Goal: Check status: Check status

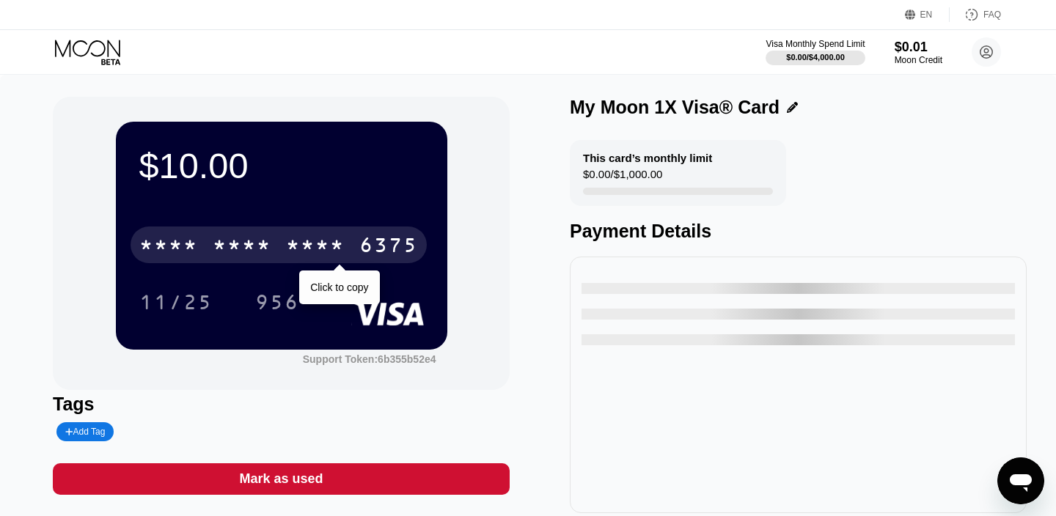
click at [376, 248] on div "6375" at bounding box center [388, 246] width 59 height 23
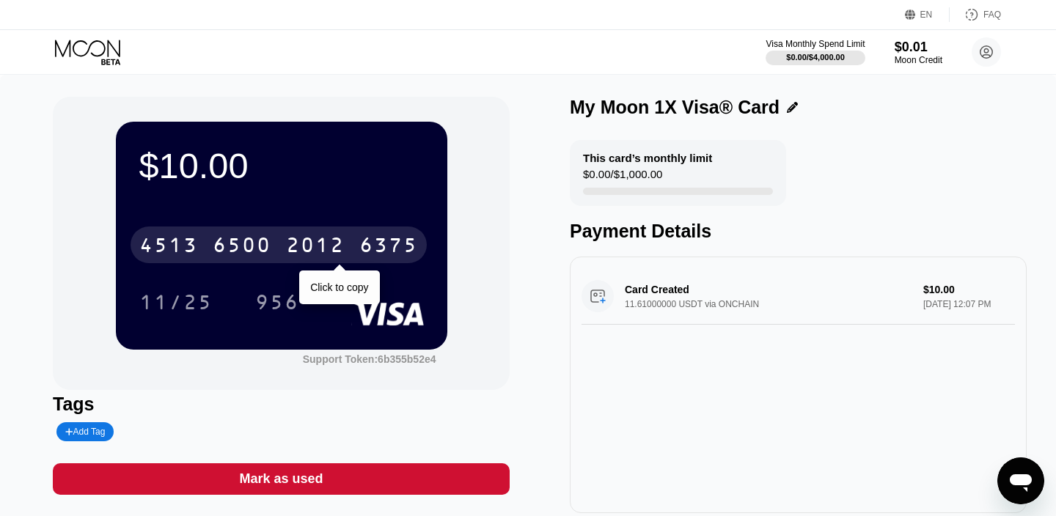
click at [327, 251] on div "2012" at bounding box center [315, 246] width 59 height 23
